Goal: Information Seeking & Learning: Find specific fact

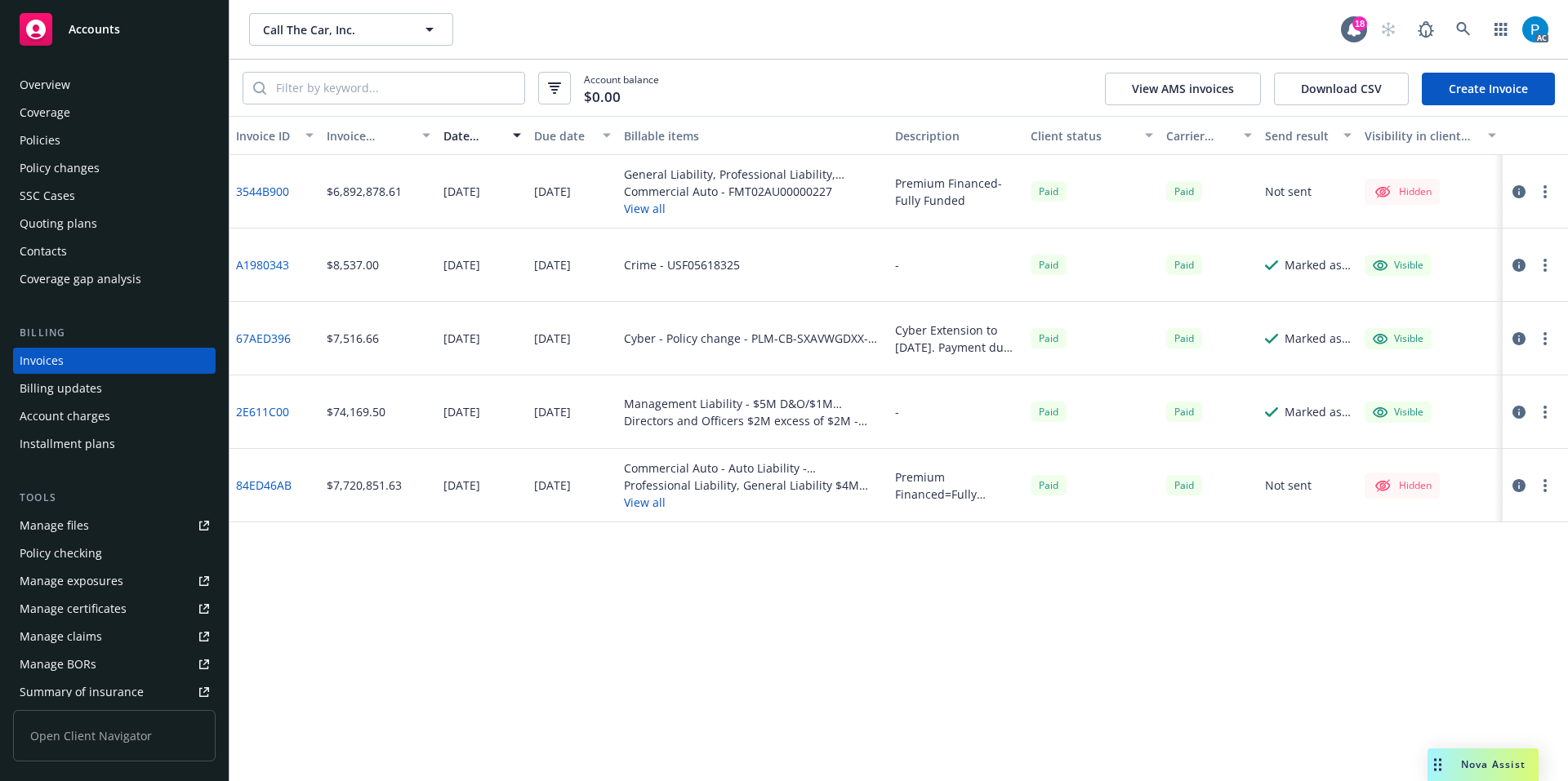
click at [169, 39] on div "Accounts" at bounding box center [113, 29] width 189 height 32
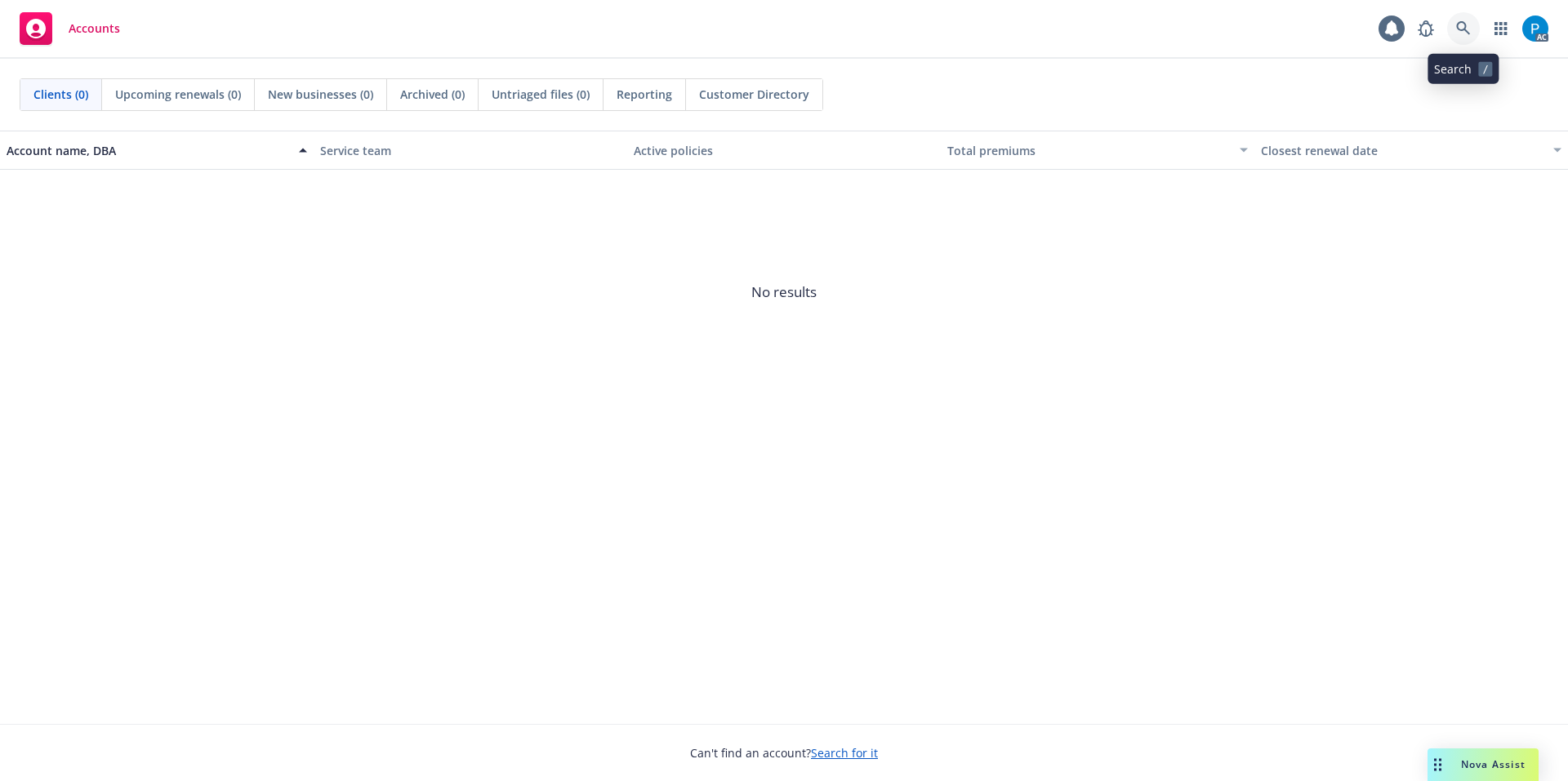
click at [1475, 23] on link at bounding box center [1463, 28] width 32 height 32
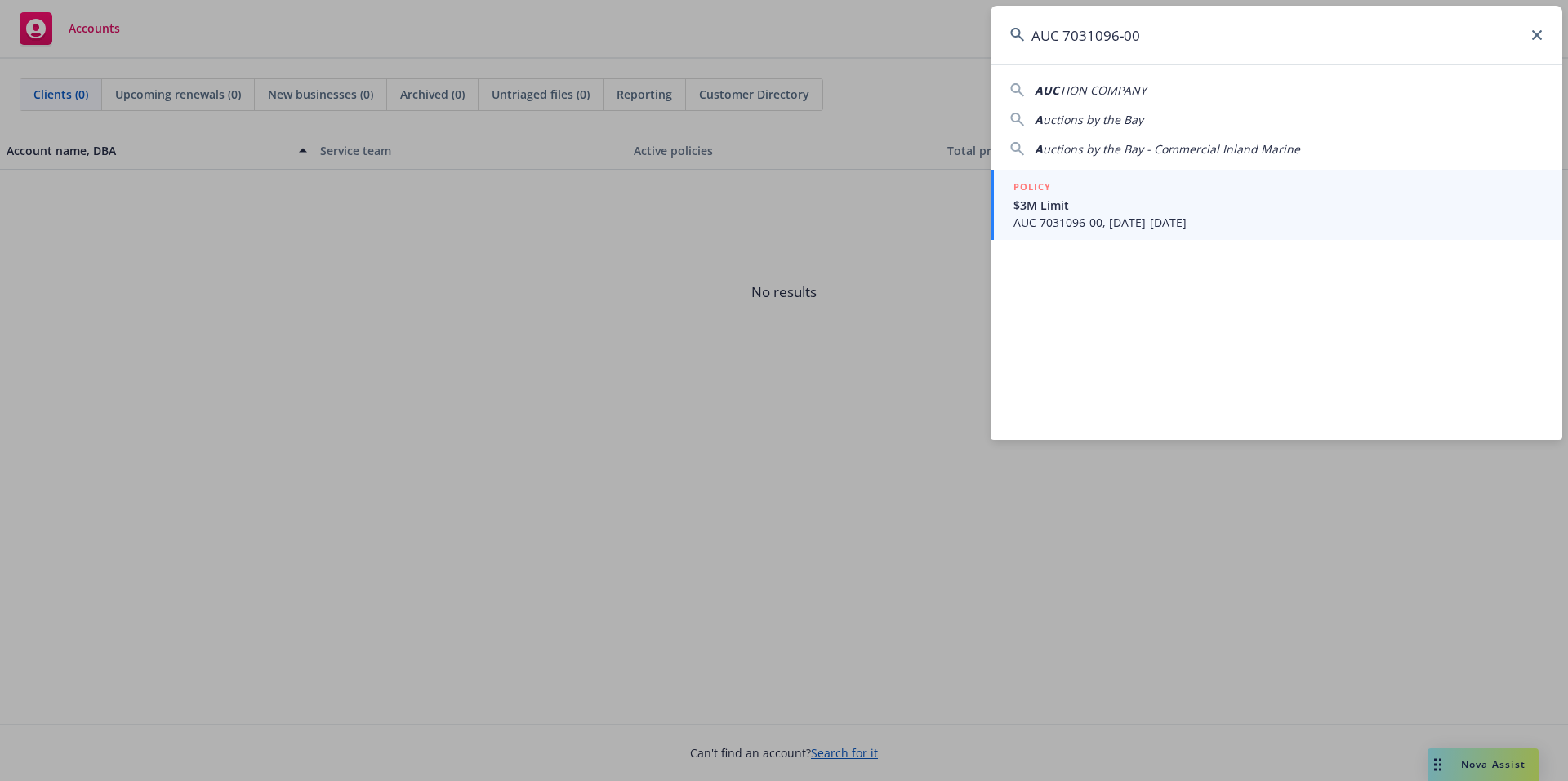
type input "AUC 7031096-00"
click at [1193, 195] on div "POLICY" at bounding box center [1278, 188] width 529 height 18
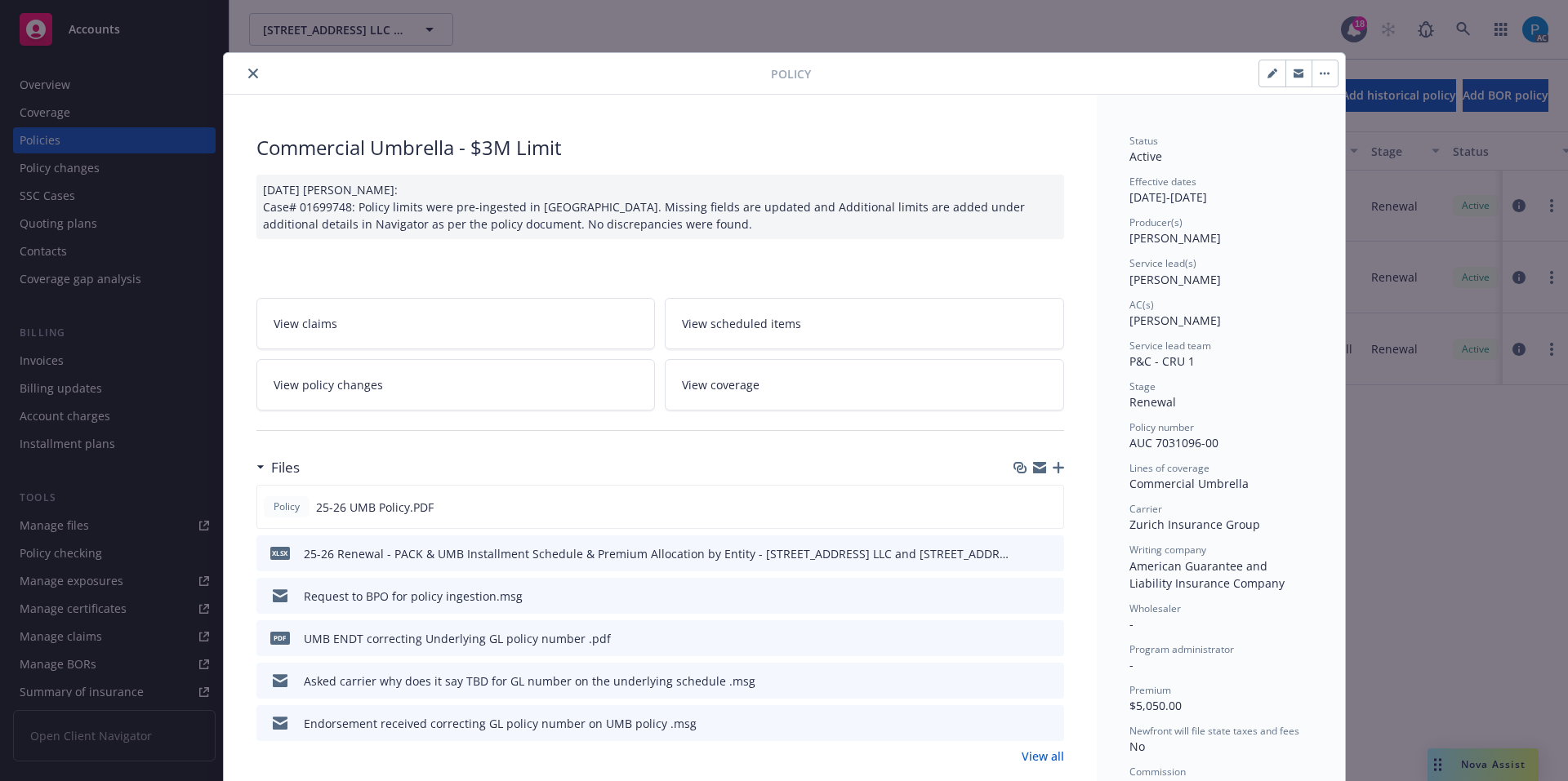
drag, startPoint x: 243, startPoint y: 69, endPoint x: 554, endPoint y: 344, distance: 415.1
click at [248, 72] on icon "close" at bounding box center [252, 73] width 10 height 10
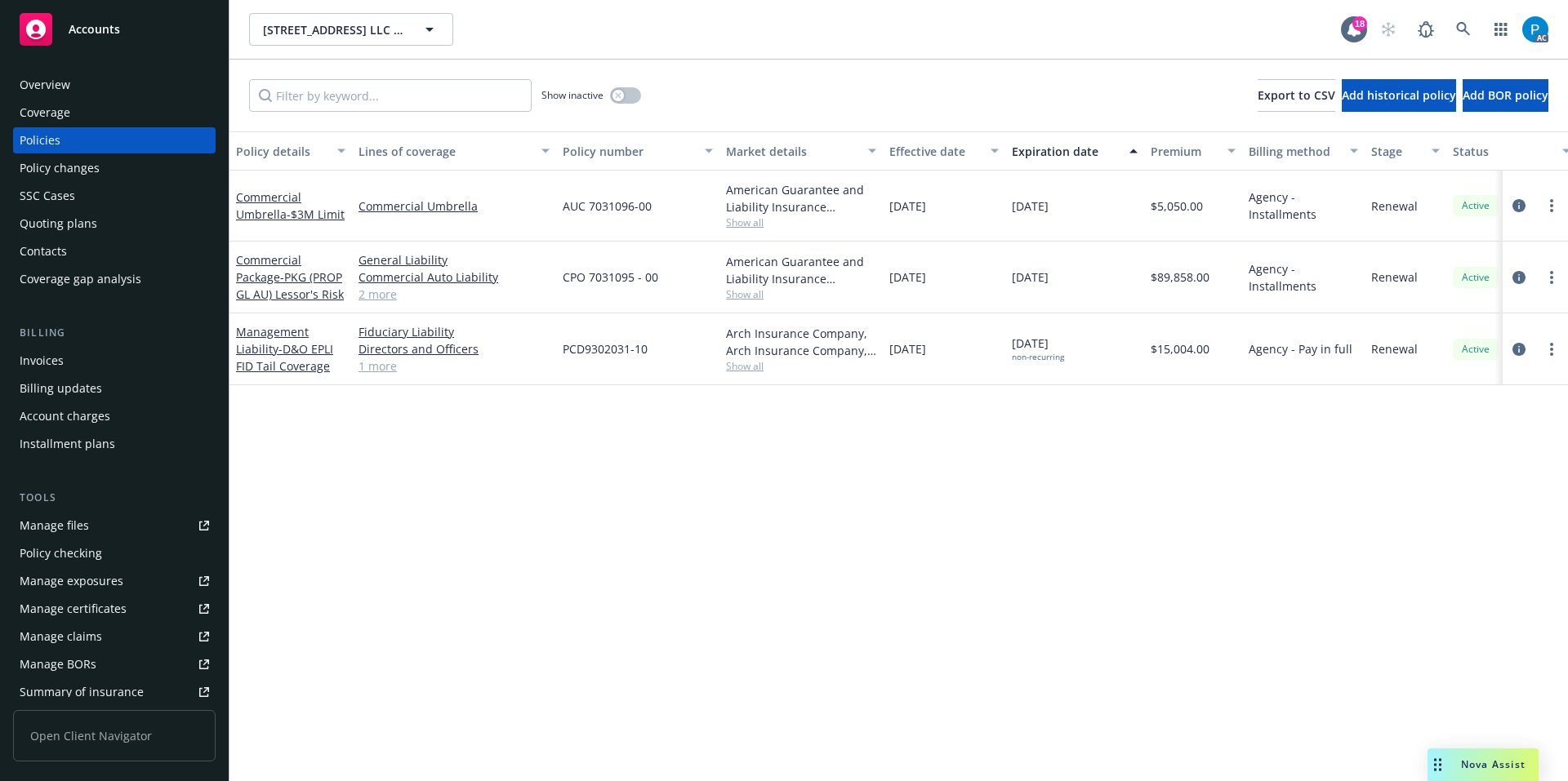
click at [108, 357] on div "Invoices" at bounding box center [113, 361] width 189 height 26
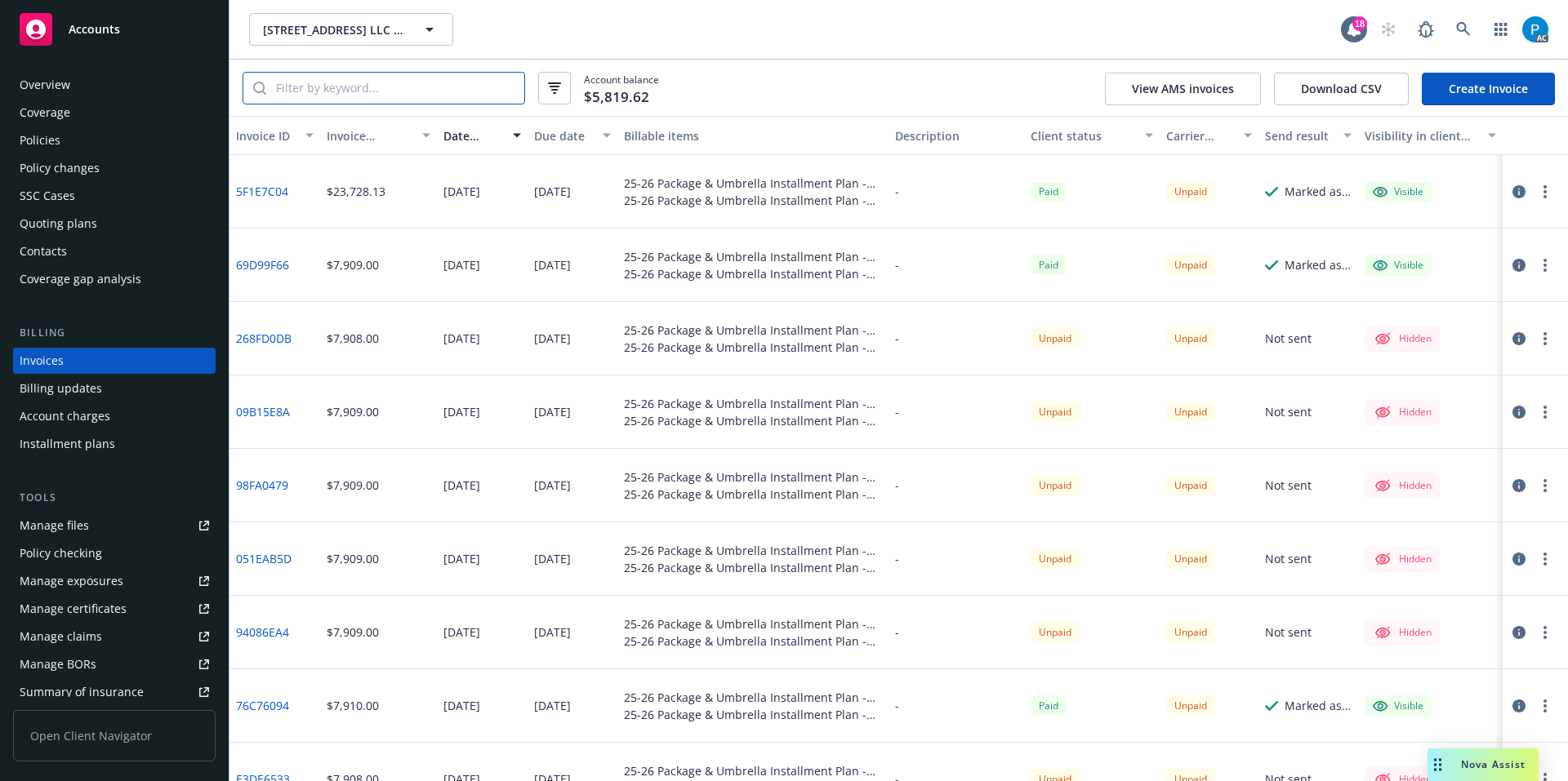
click at [368, 91] on input "search" at bounding box center [395, 88] width 258 height 31
paste input "5F1E7C04"
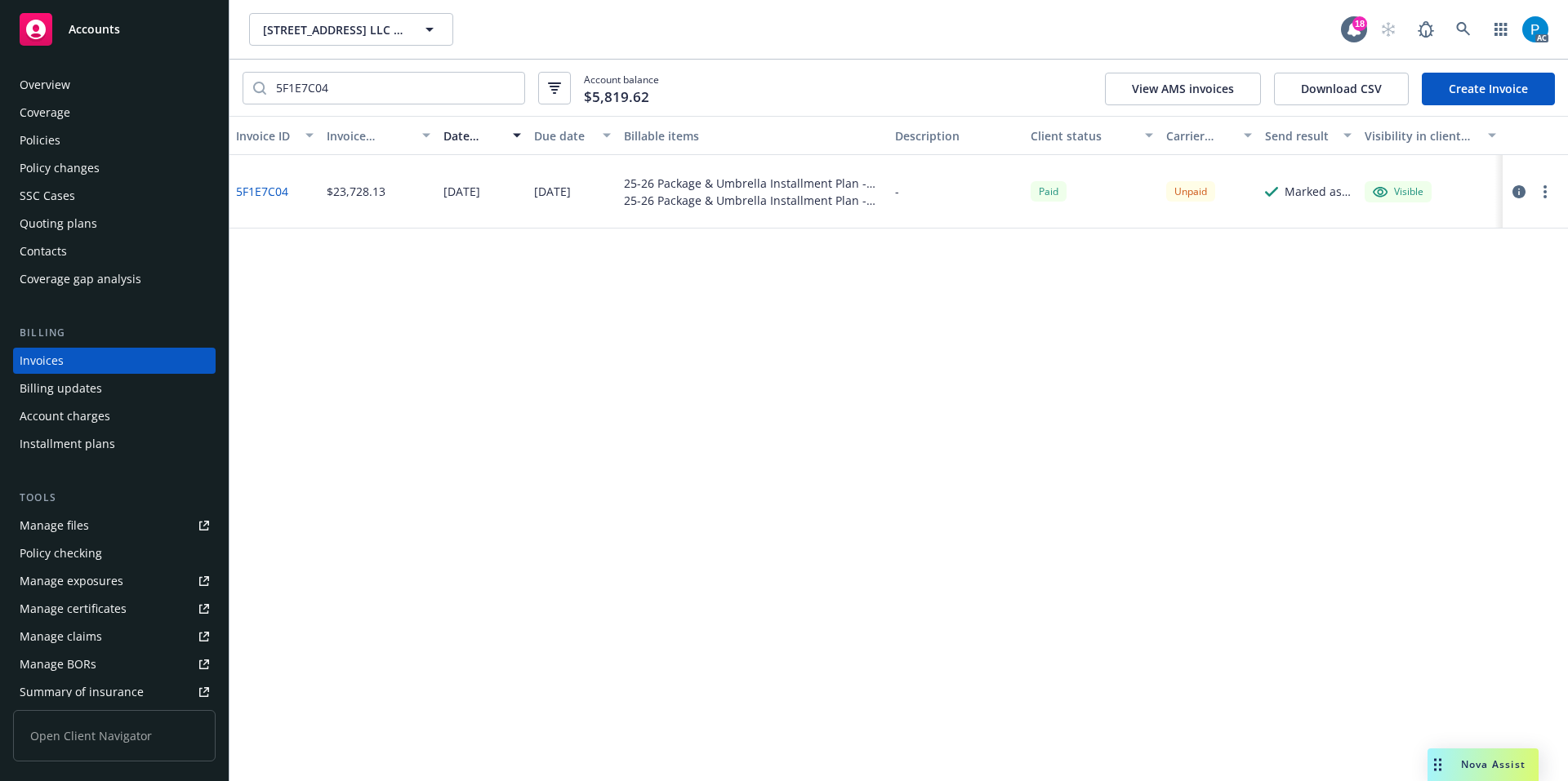
click at [1523, 189] on icon "button" at bounding box center [1519, 191] width 13 height 13
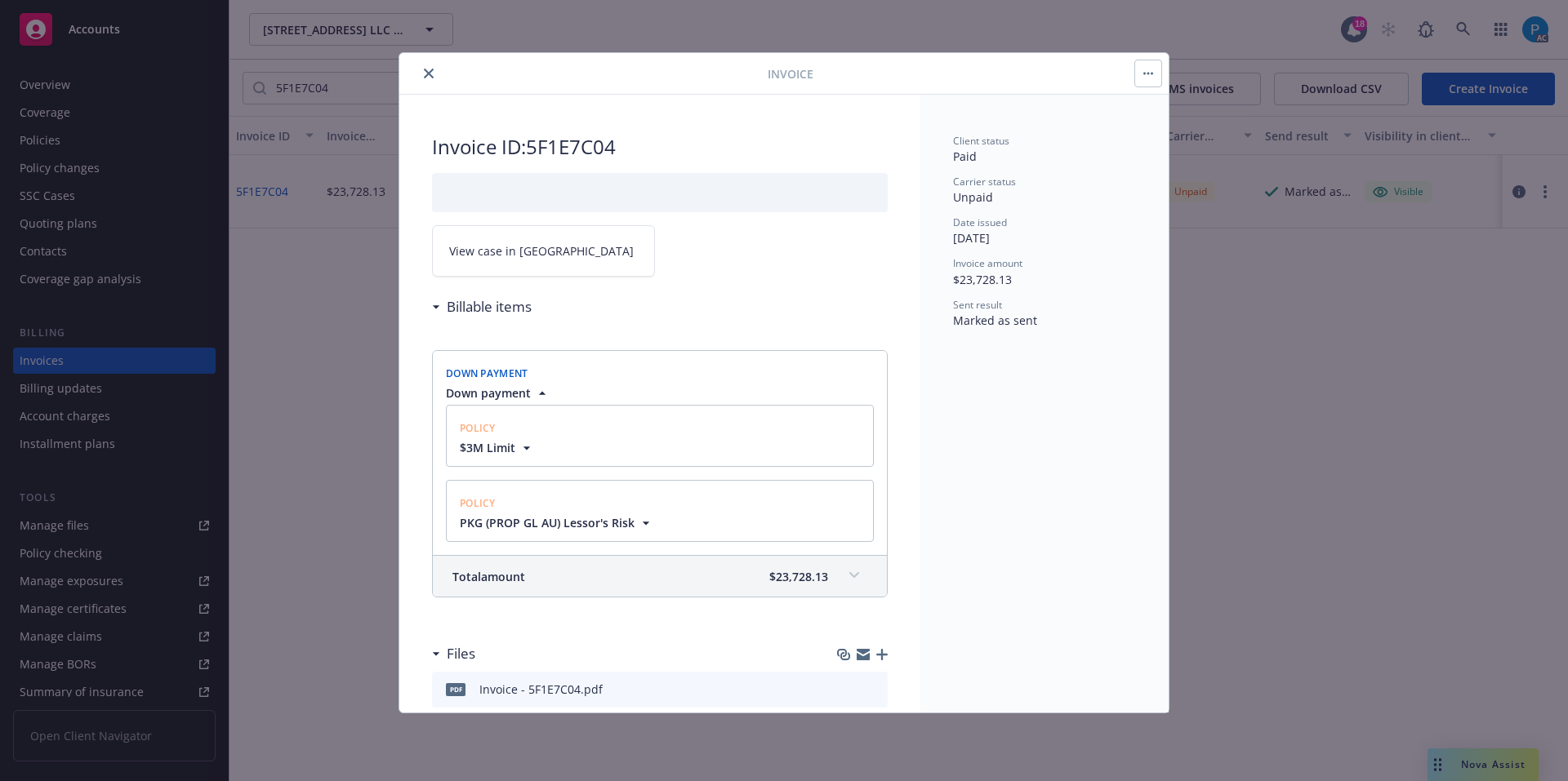
scroll to position [58, 0]
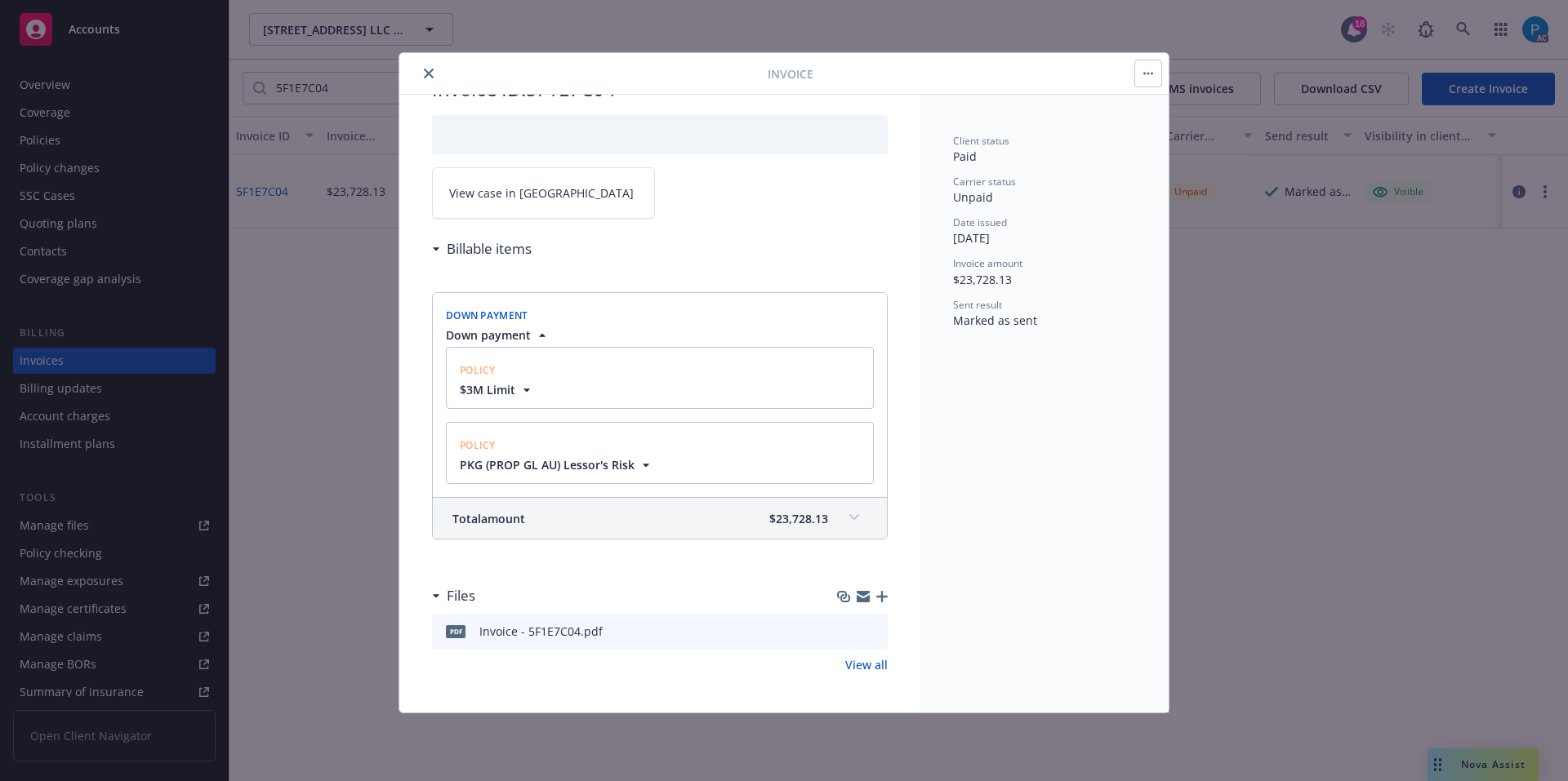
click at [543, 198] on link "View case in [GEOGRAPHIC_DATA]" at bounding box center [543, 193] width 223 height 51
click at [433, 70] on icon "close" at bounding box center [429, 73] width 10 height 10
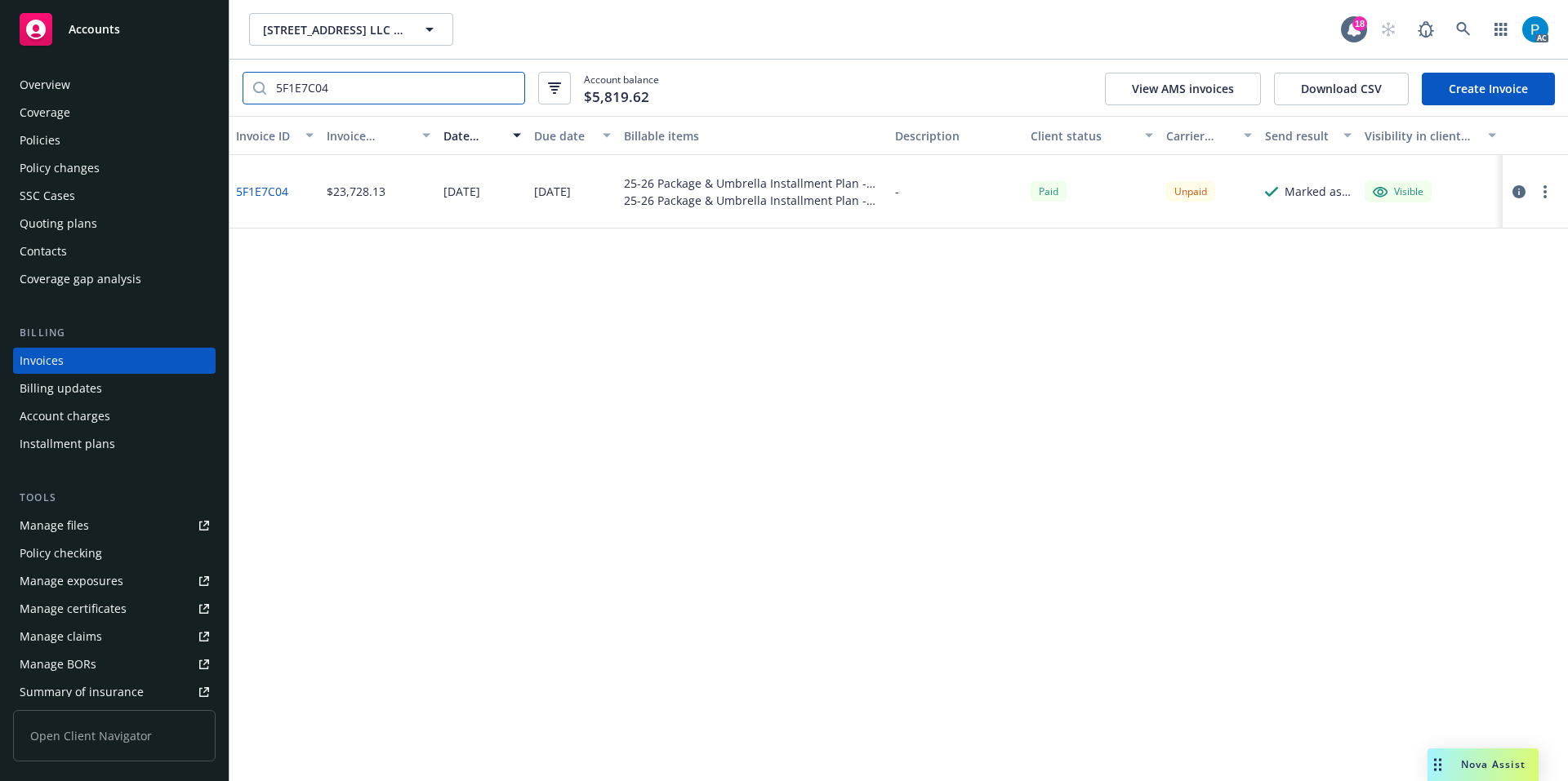
click at [361, 93] on input "5F1E7C04" at bounding box center [395, 88] width 258 height 31
paste input "76C76094"
click at [1520, 195] on icon "button" at bounding box center [1519, 191] width 13 height 13
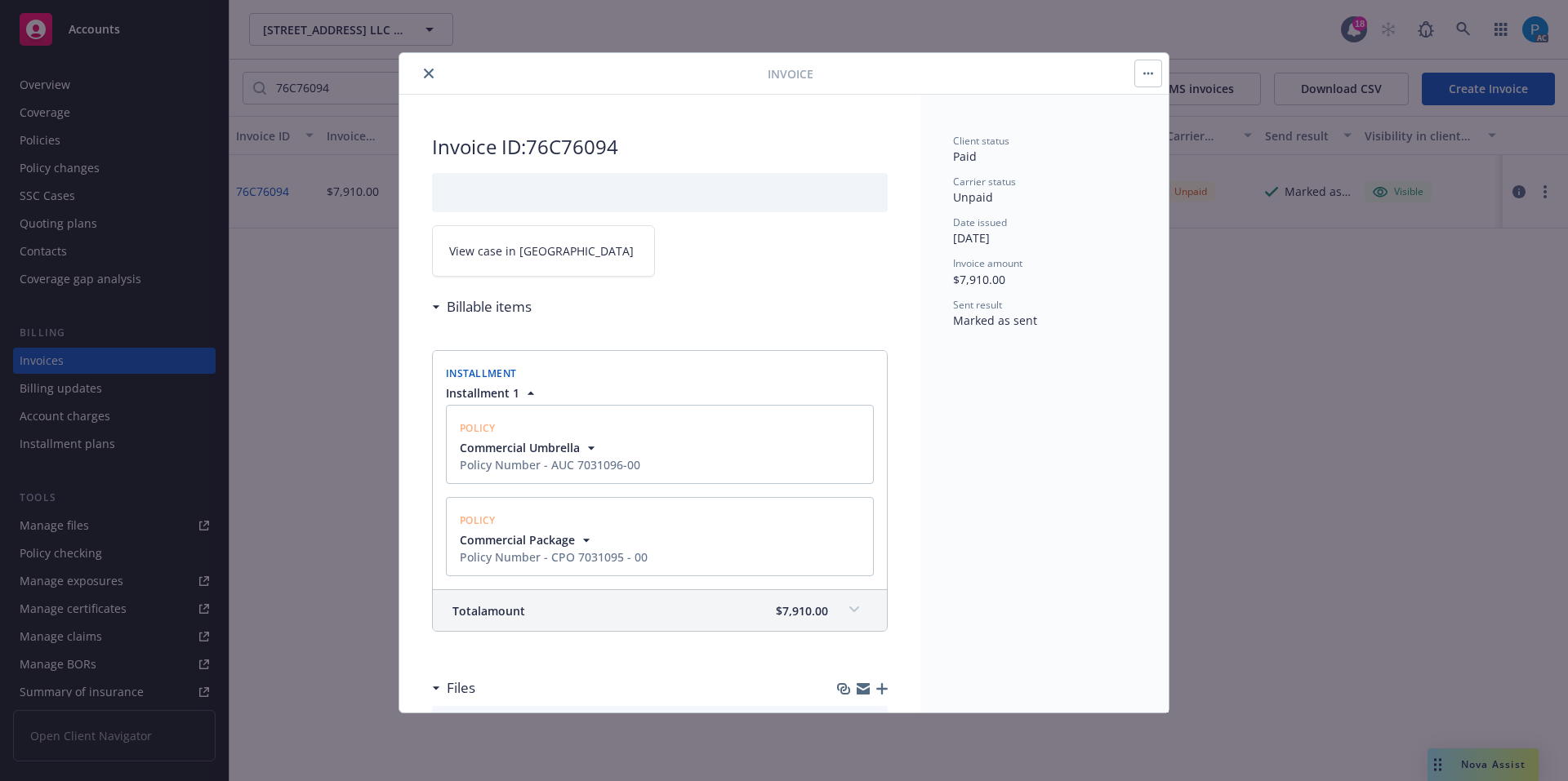
click at [538, 249] on link "View case in [GEOGRAPHIC_DATA]" at bounding box center [543, 250] width 223 height 51
click at [426, 72] on icon "close" at bounding box center [429, 73] width 10 height 10
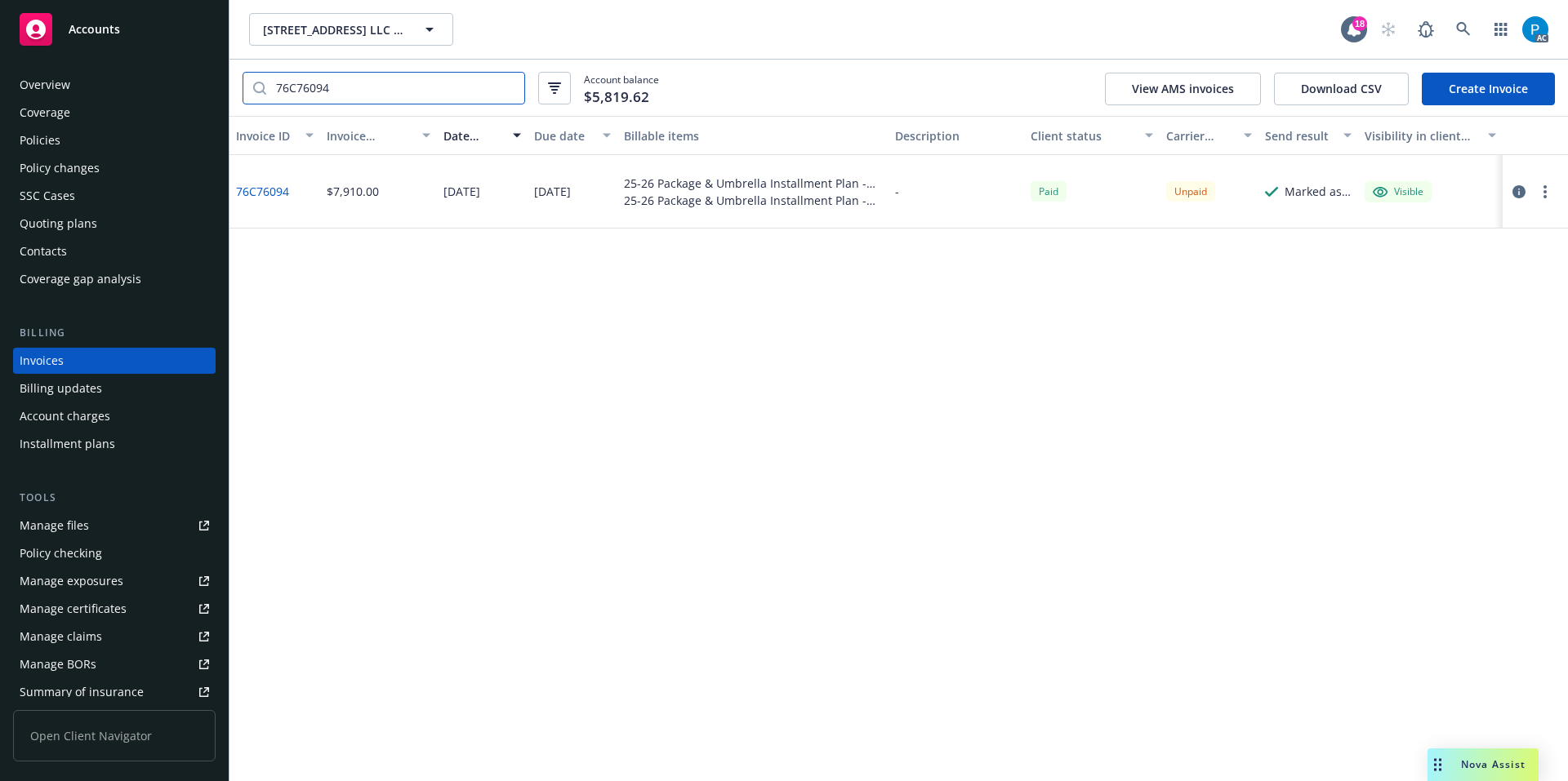
click at [366, 97] on input "76C76094" at bounding box center [395, 88] width 258 height 31
paste input "69D99F66"
type input "69D99F66"
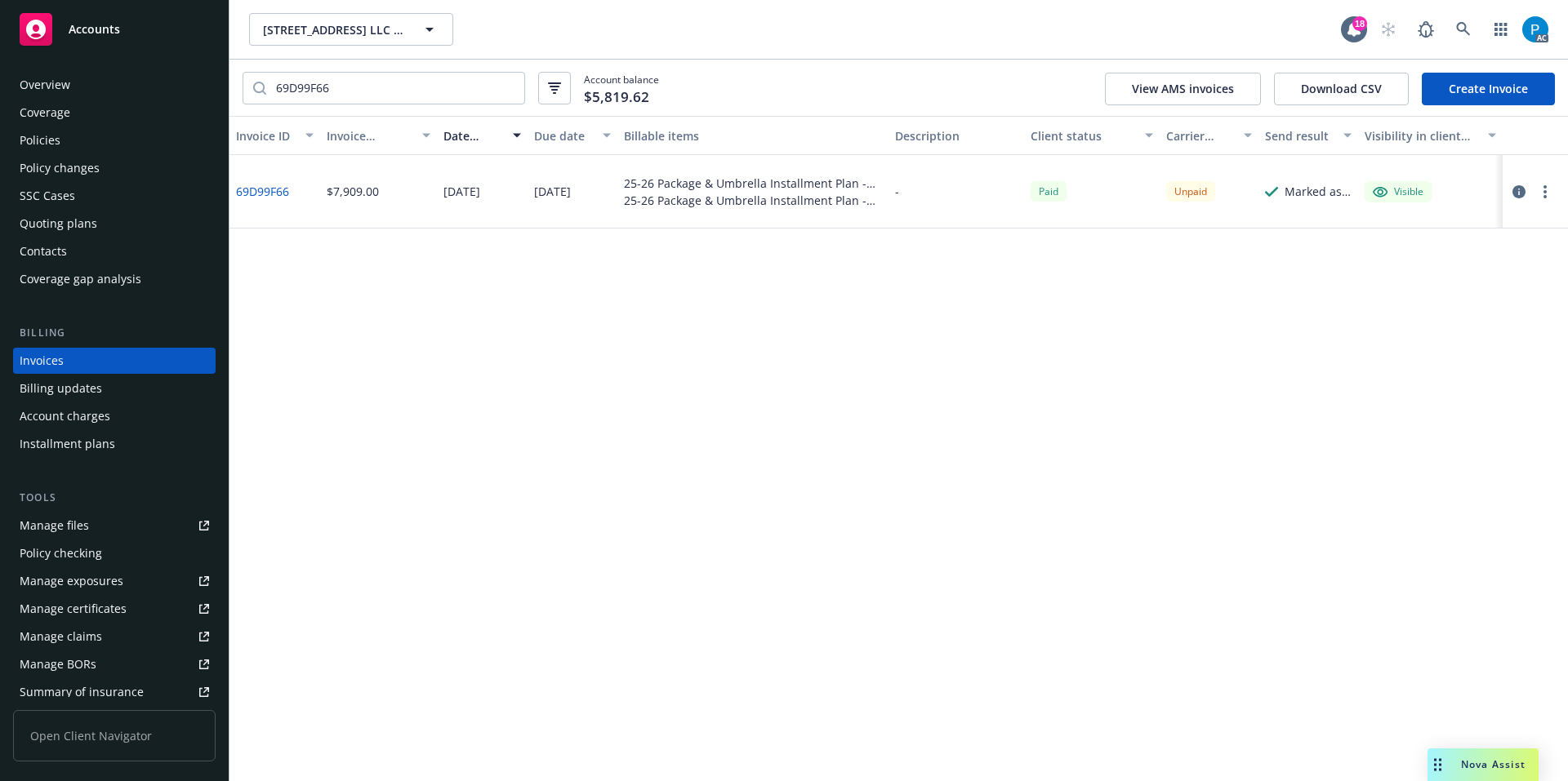
click at [1522, 188] on icon "button" at bounding box center [1519, 191] width 13 height 13
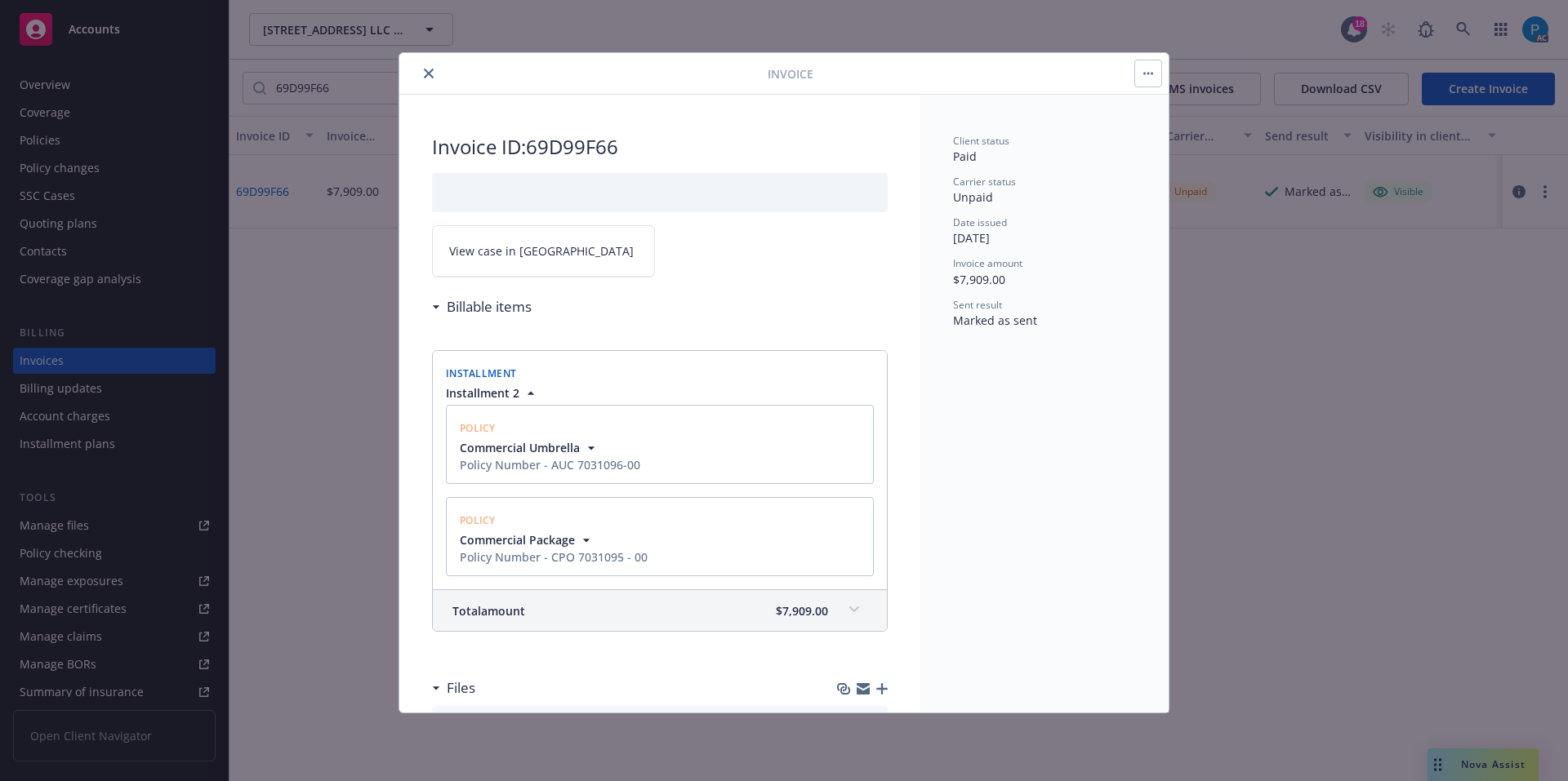
click at [559, 243] on link "View case in [GEOGRAPHIC_DATA]" at bounding box center [543, 250] width 223 height 51
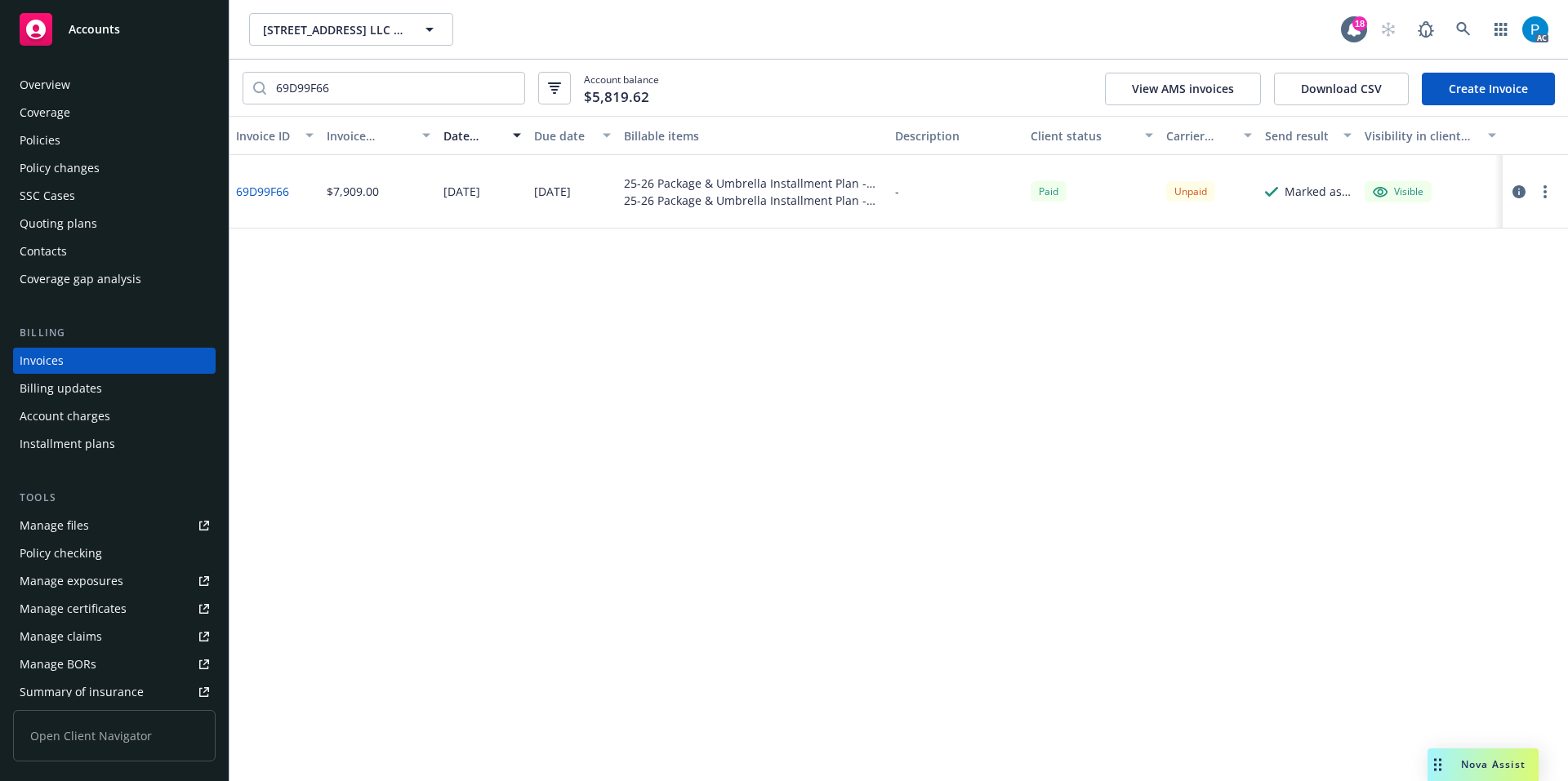
drag, startPoint x: 93, startPoint y: 32, endPoint x: 103, endPoint y: 32, distance: 10.0
click at [93, 32] on span "Accounts" at bounding box center [94, 29] width 52 height 13
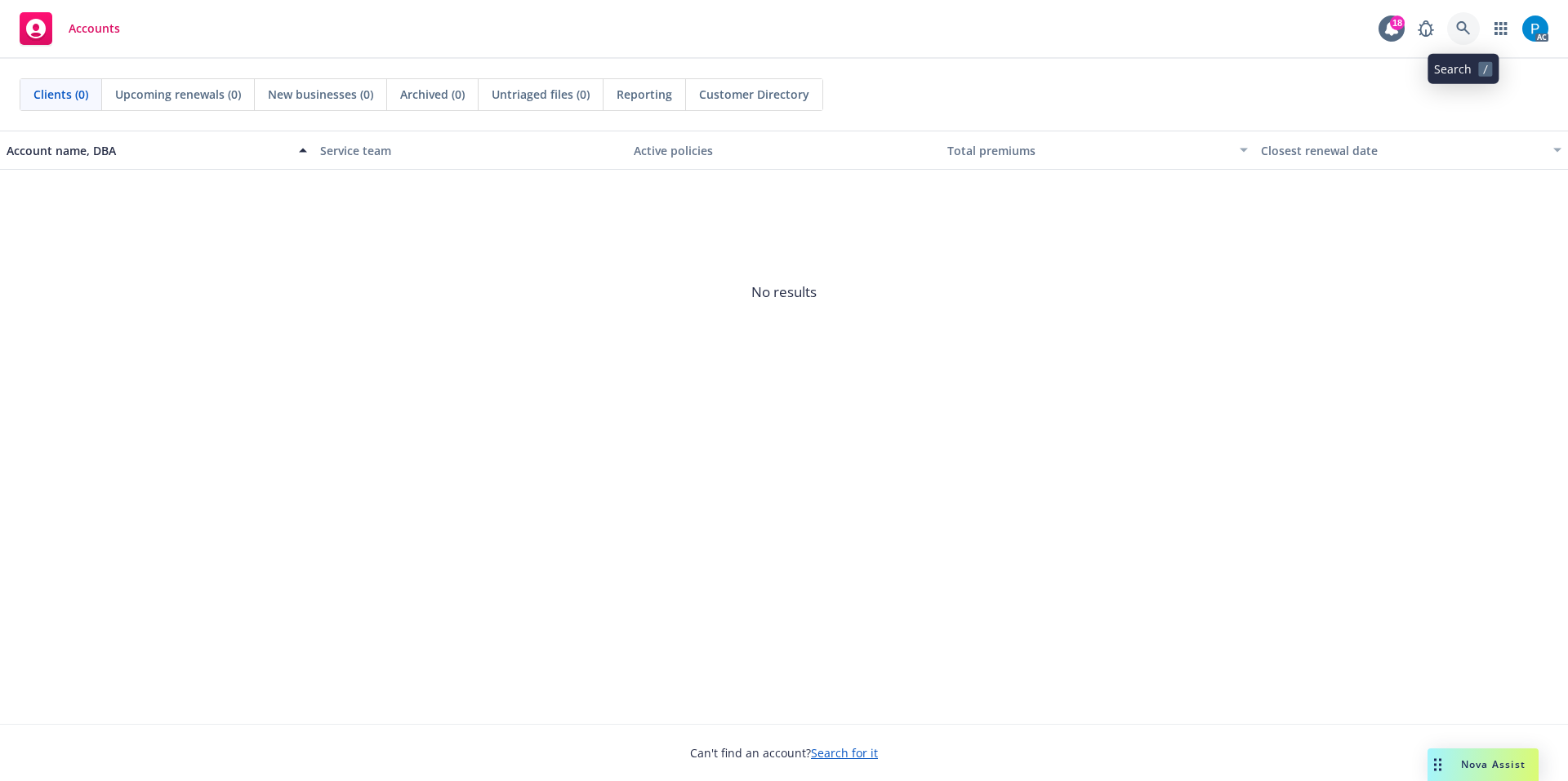
click at [1457, 30] on icon at bounding box center [1463, 28] width 15 height 15
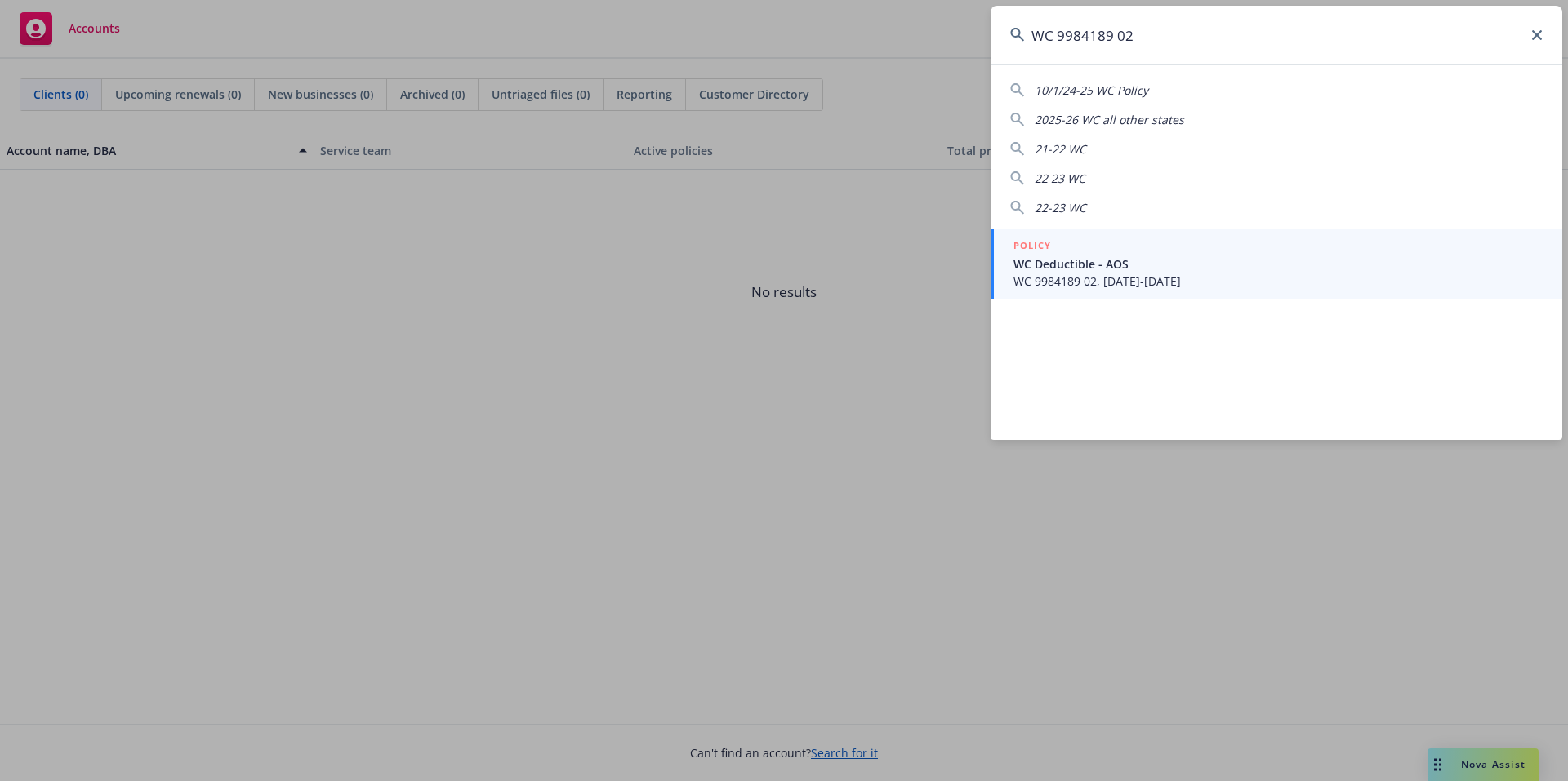
type input "WC 9984189 02"
click at [1109, 269] on span "WC Deductible - AOS" at bounding box center [1278, 264] width 529 height 17
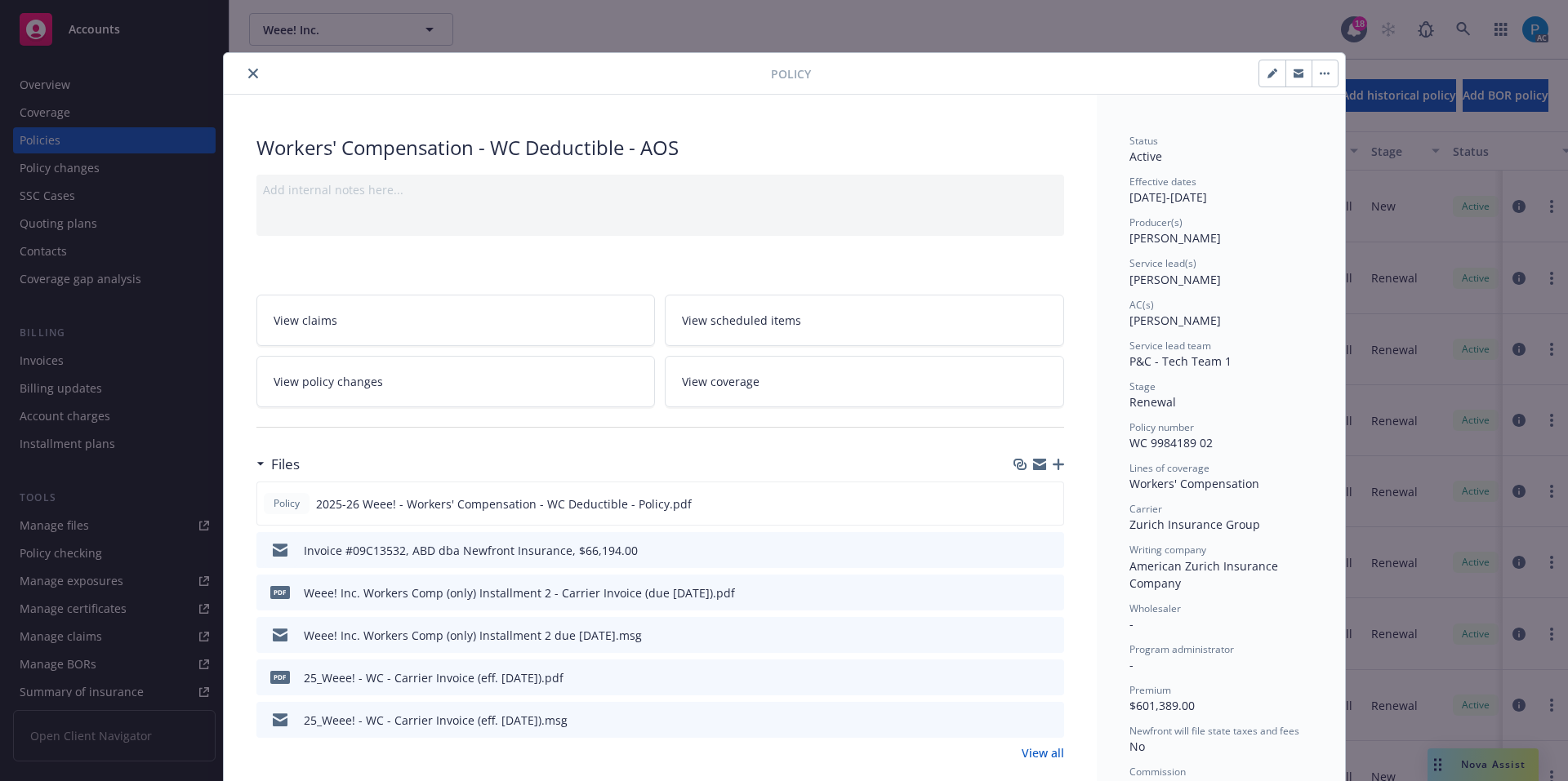
click at [248, 78] on icon "close" at bounding box center [252, 73] width 10 height 10
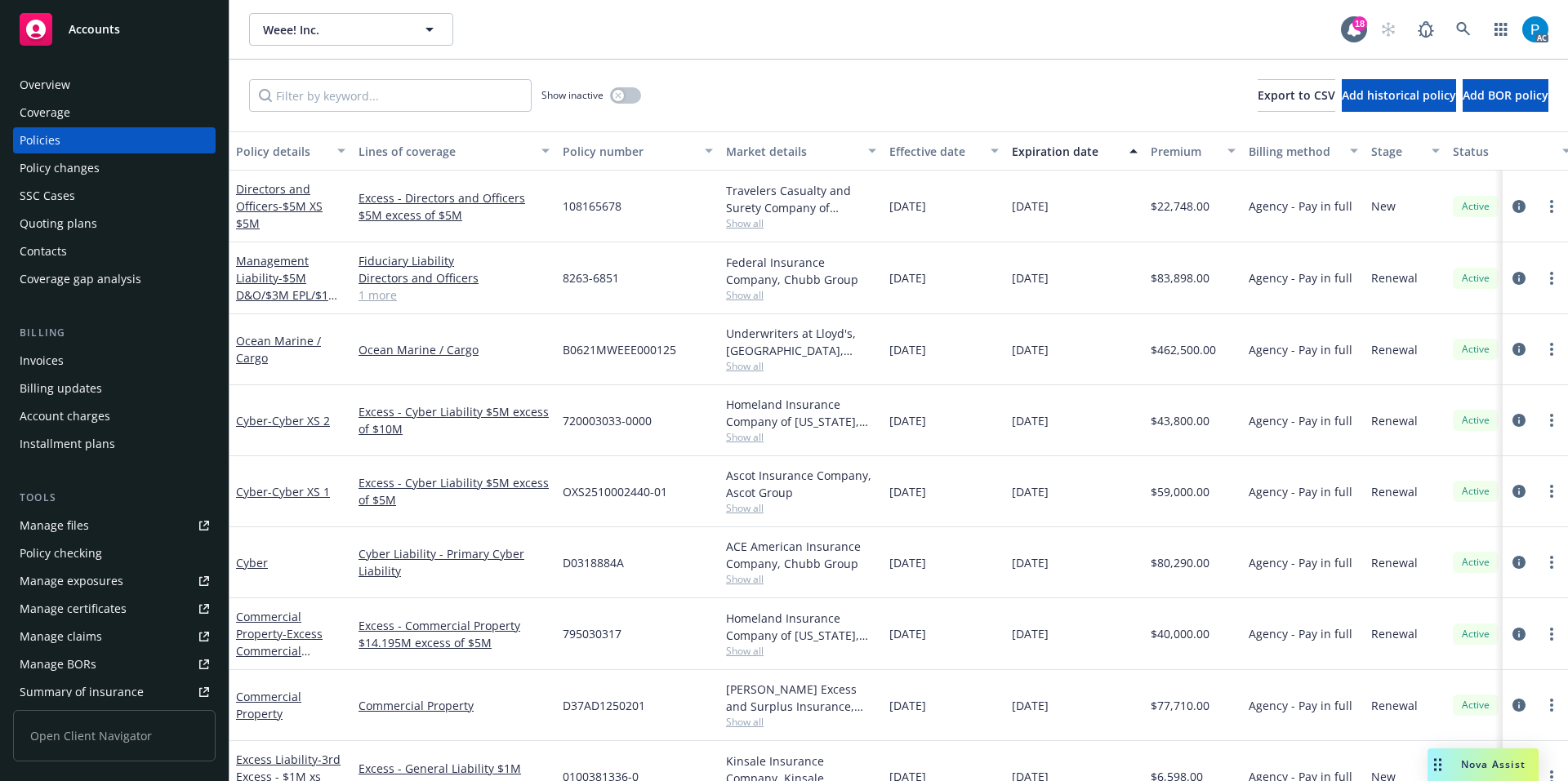
click at [60, 359] on div "Invoices" at bounding box center [41, 361] width 45 height 26
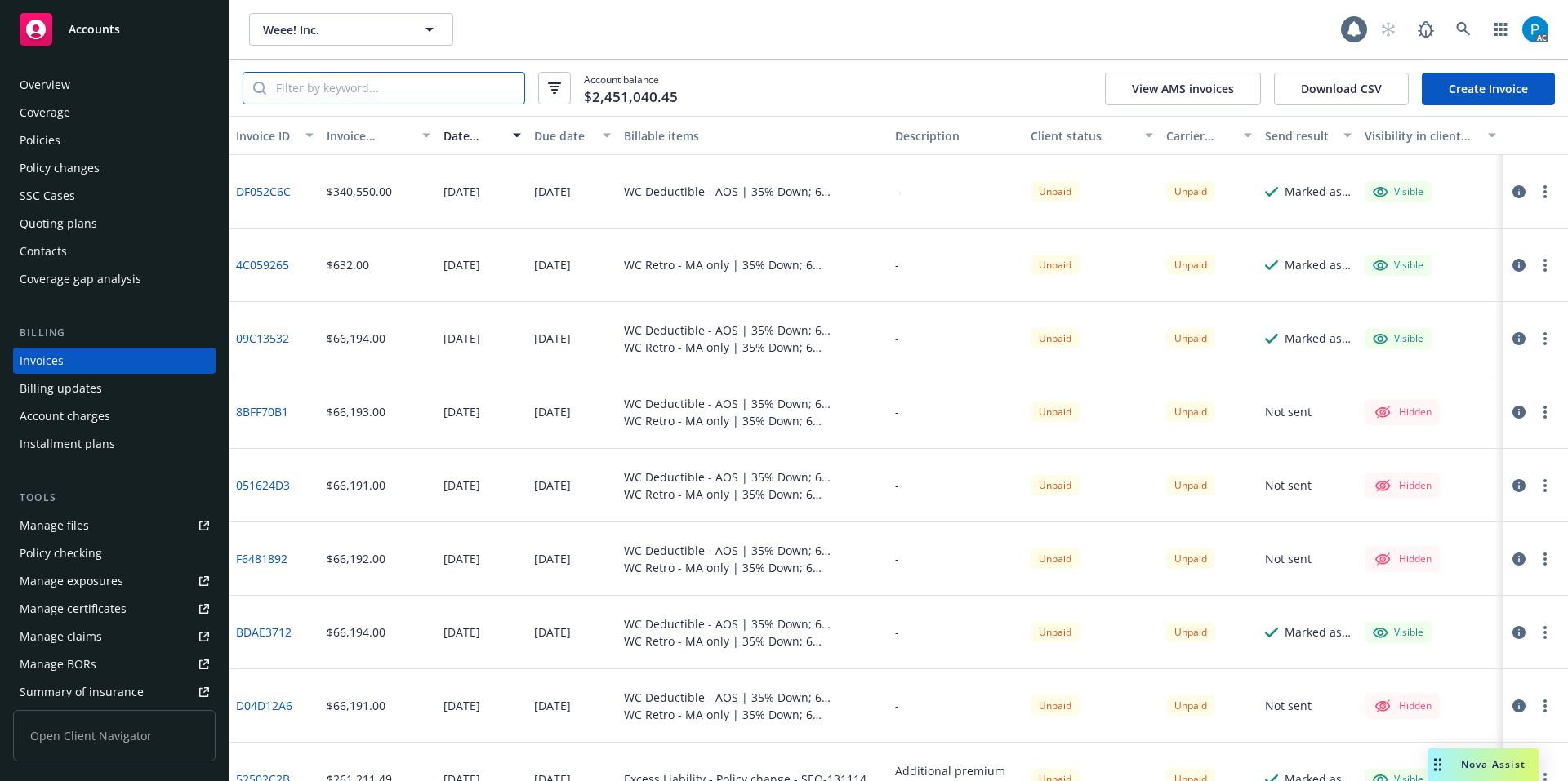
click at [389, 86] on input "search" at bounding box center [395, 88] width 258 height 31
paste input "WC 9984189 02"
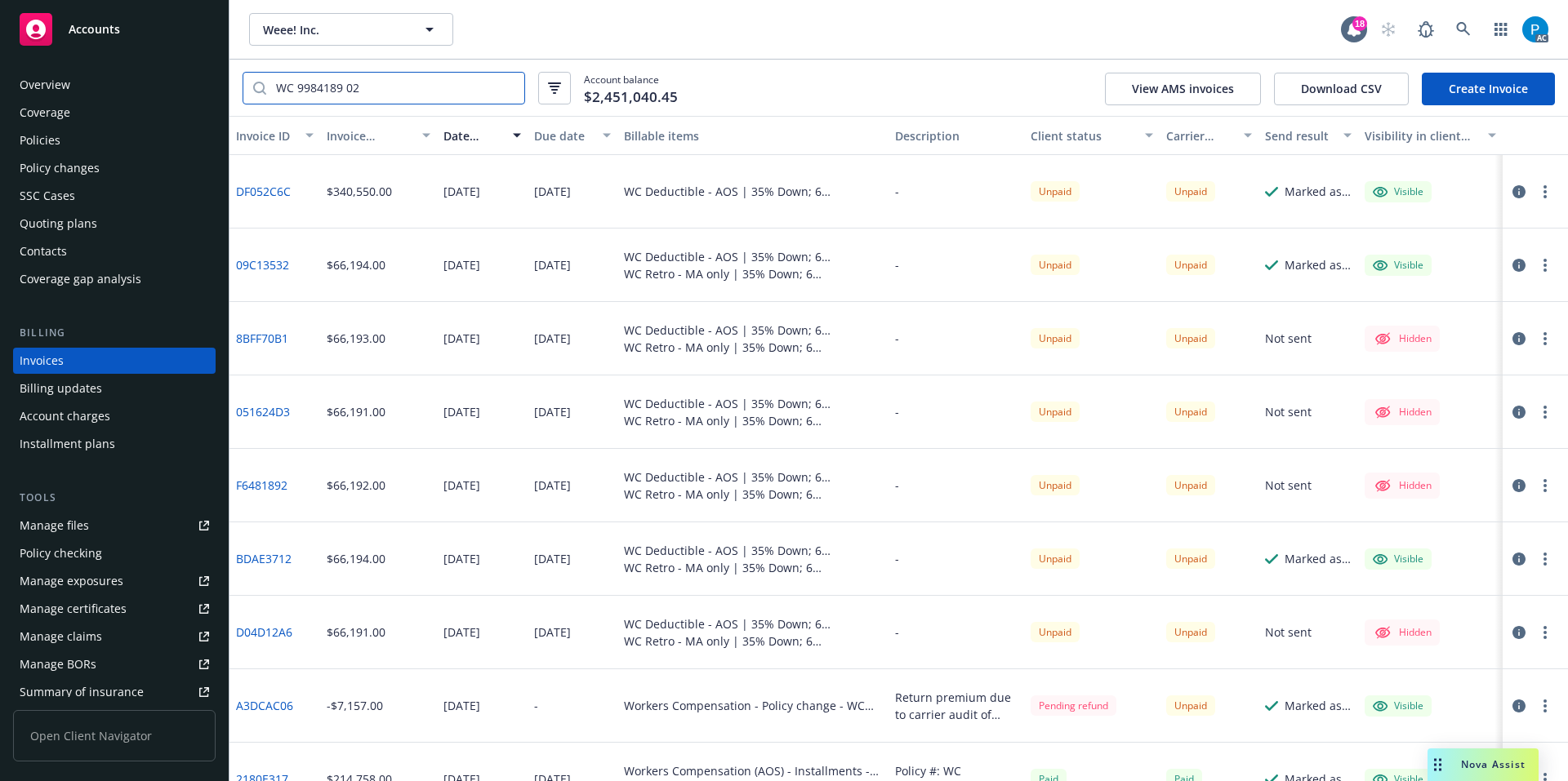
type input "WC 9984189 02"
click at [1513, 188] on icon "button" at bounding box center [1519, 191] width 13 height 13
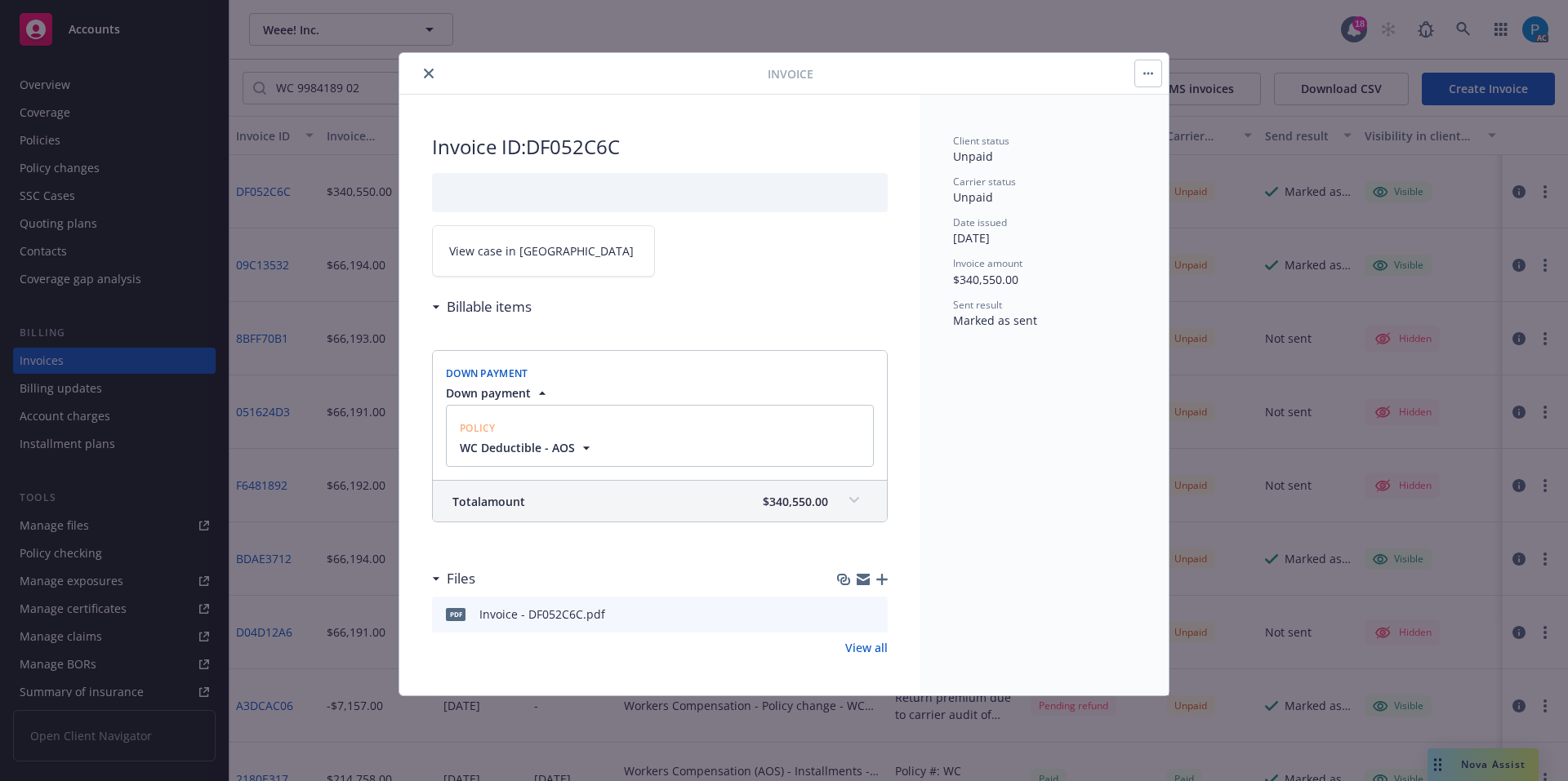
click at [826, 506] on span "$340,550.00" at bounding box center [795, 502] width 65 height 17
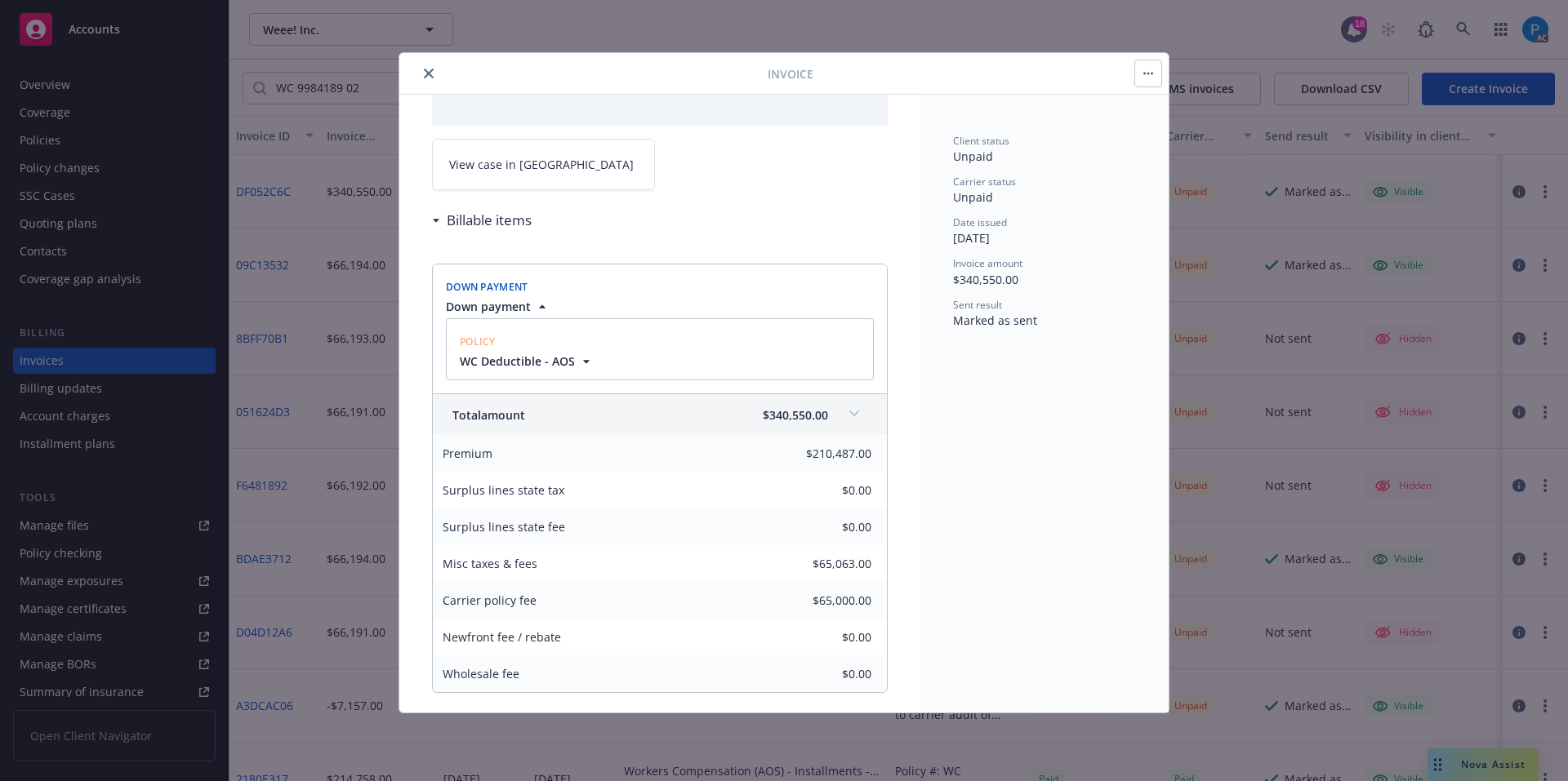
scroll to position [240, 0]
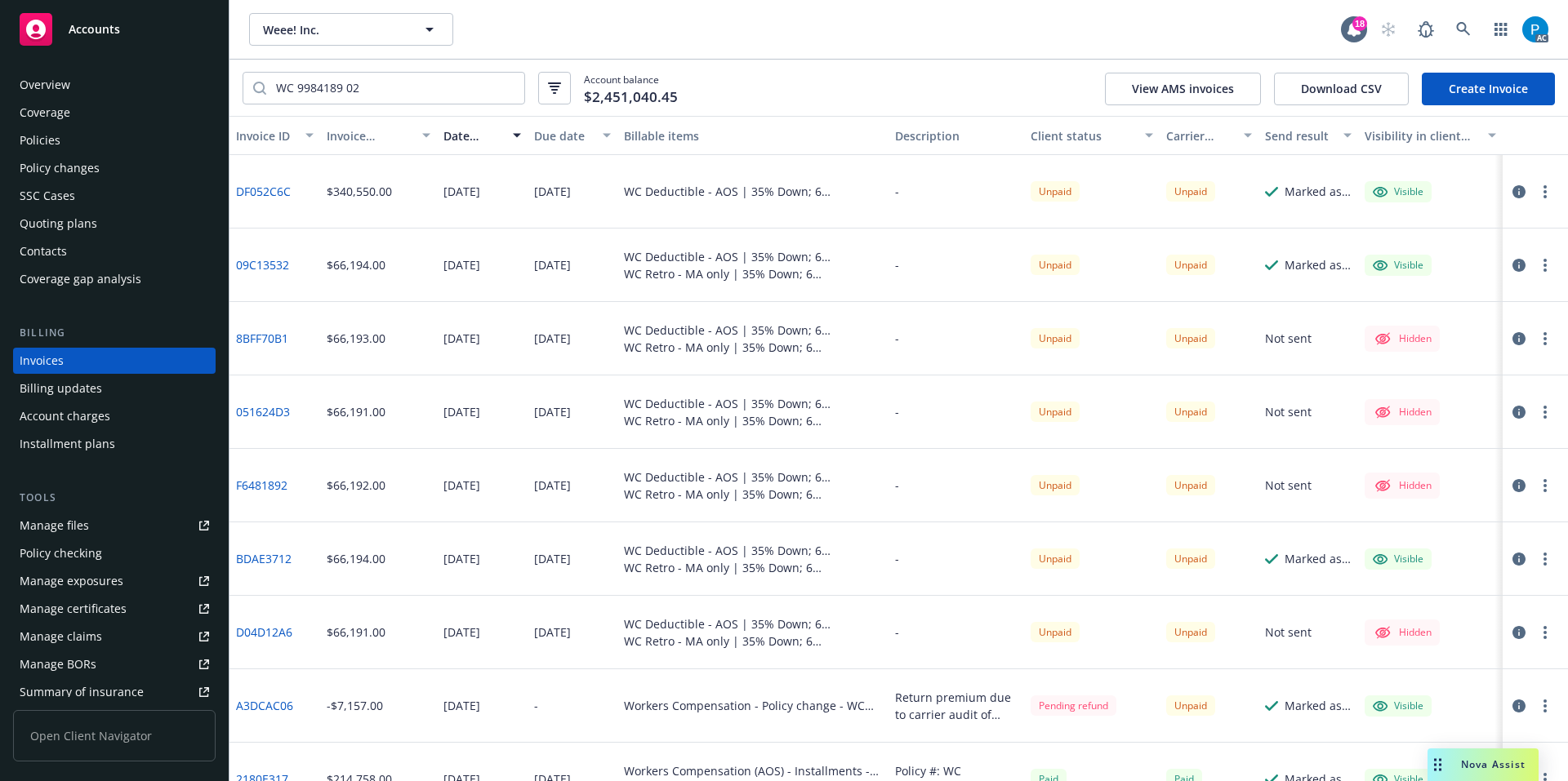
click at [115, 158] on div "Policy changes" at bounding box center [113, 168] width 189 height 26
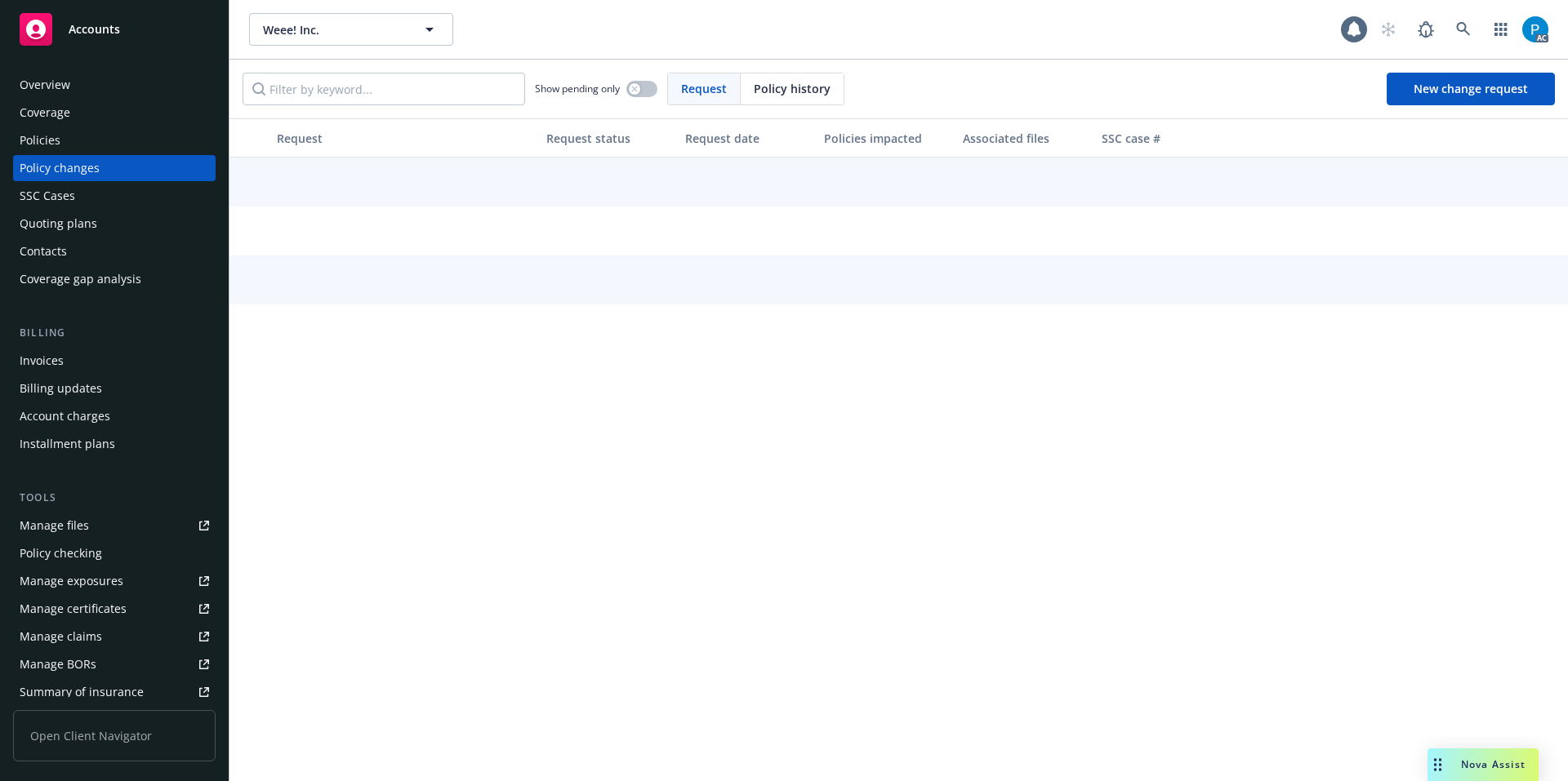
click at [98, 146] on div "Policies" at bounding box center [113, 140] width 189 height 26
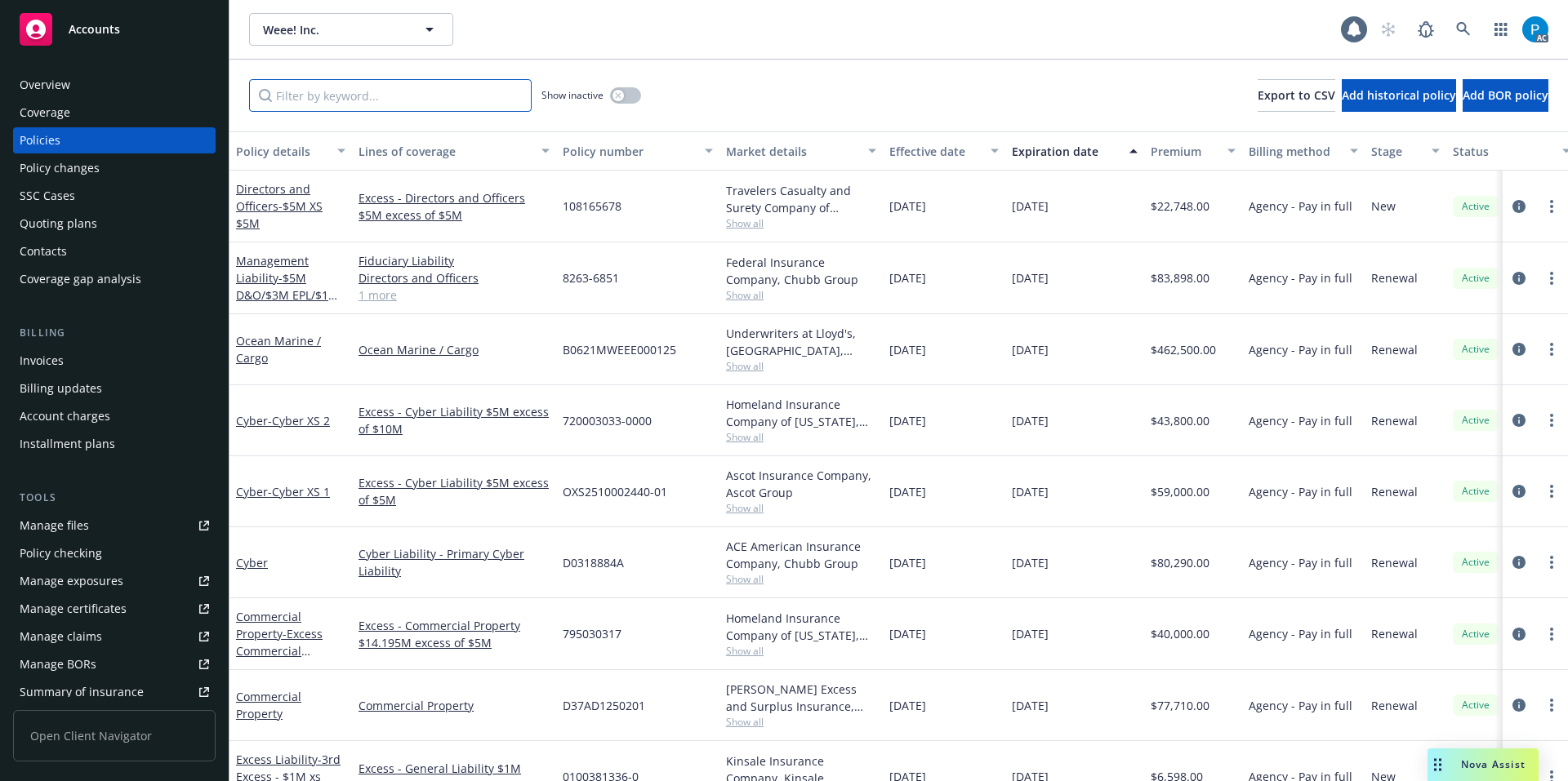
click at [364, 98] on input "Filter by keyword..." at bounding box center [390, 95] width 283 height 32
paste input "WC 9984189 02"
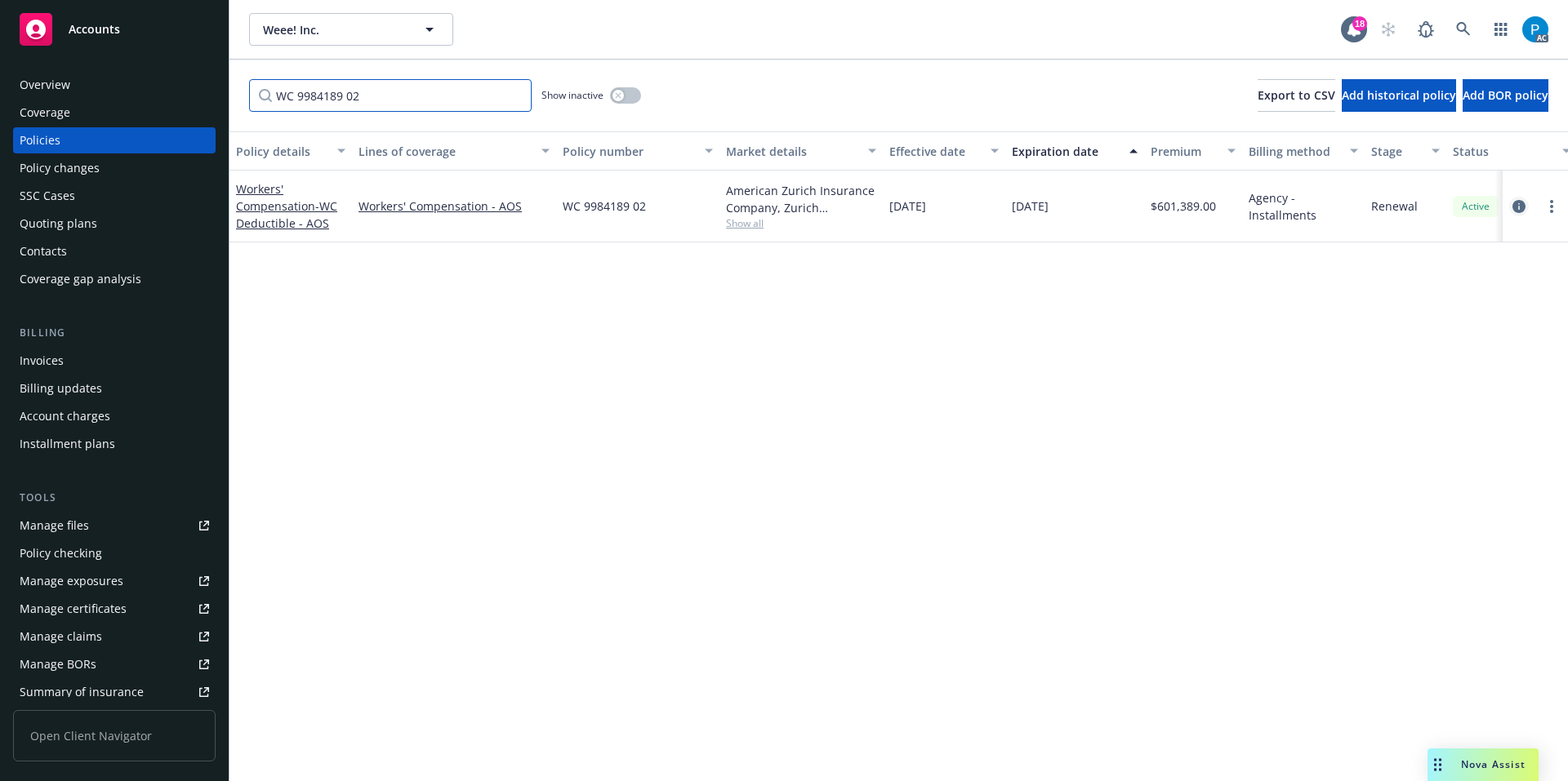
type input "WC 9984189 02"
click at [1520, 208] on icon "circleInformation" at bounding box center [1519, 206] width 13 height 13
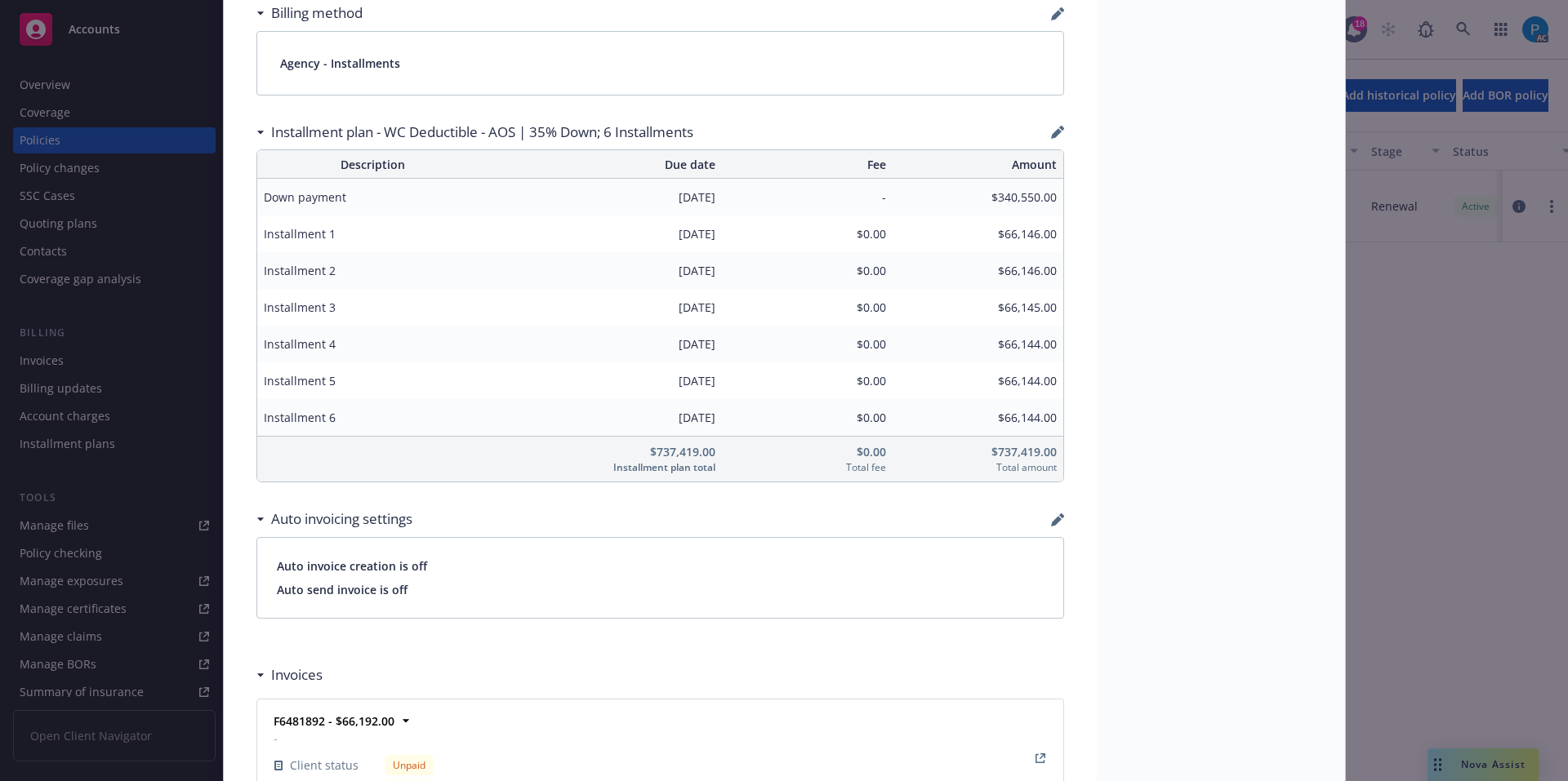
scroll to position [1224, 0]
